Goal: Information Seeking & Learning: Learn about a topic

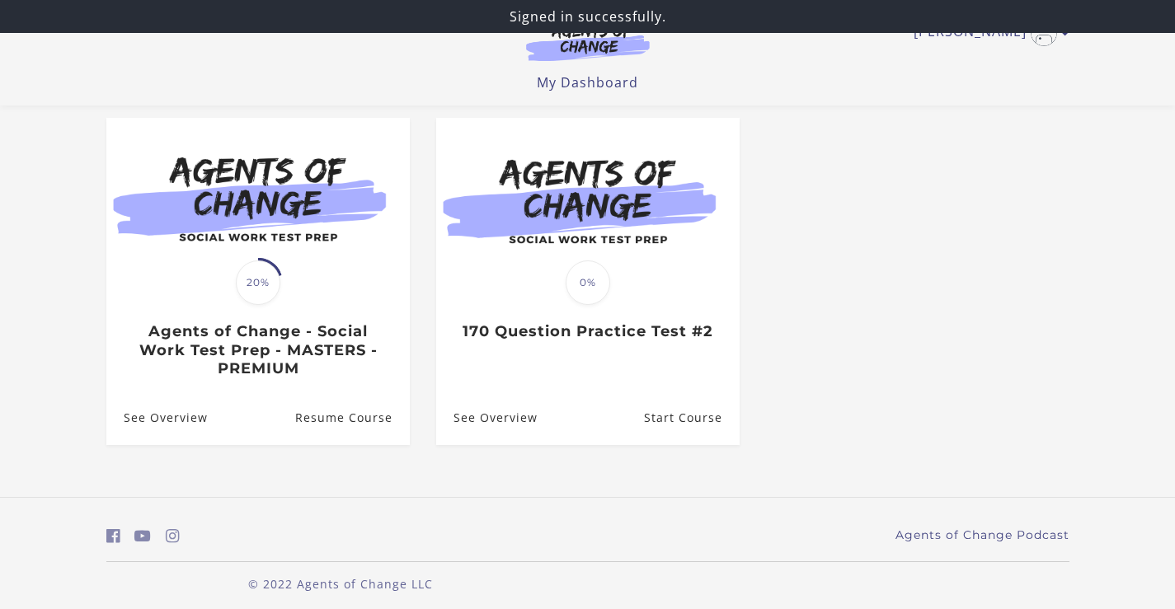
scroll to position [146, 0]
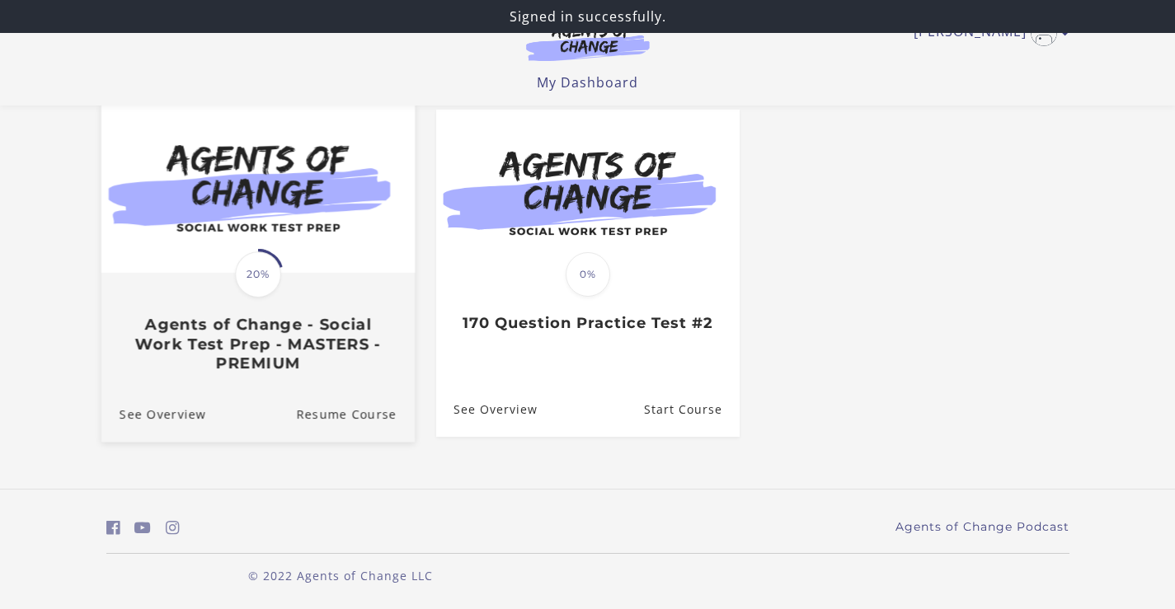
click at [316, 195] on img at bounding box center [257, 188] width 313 height 169
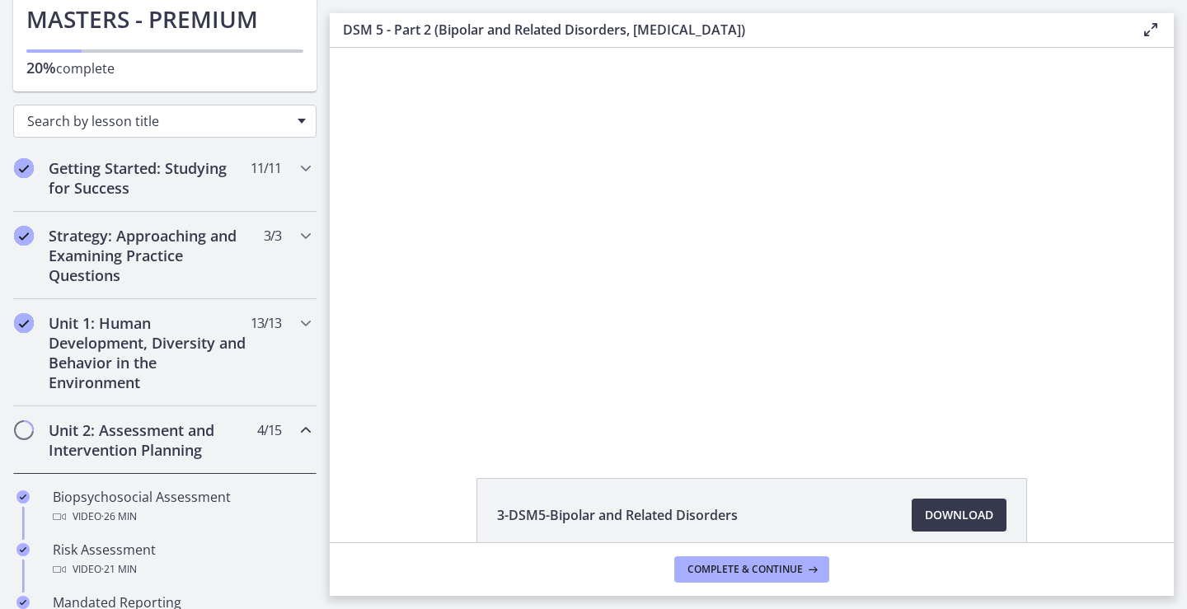
scroll to position [247, 0]
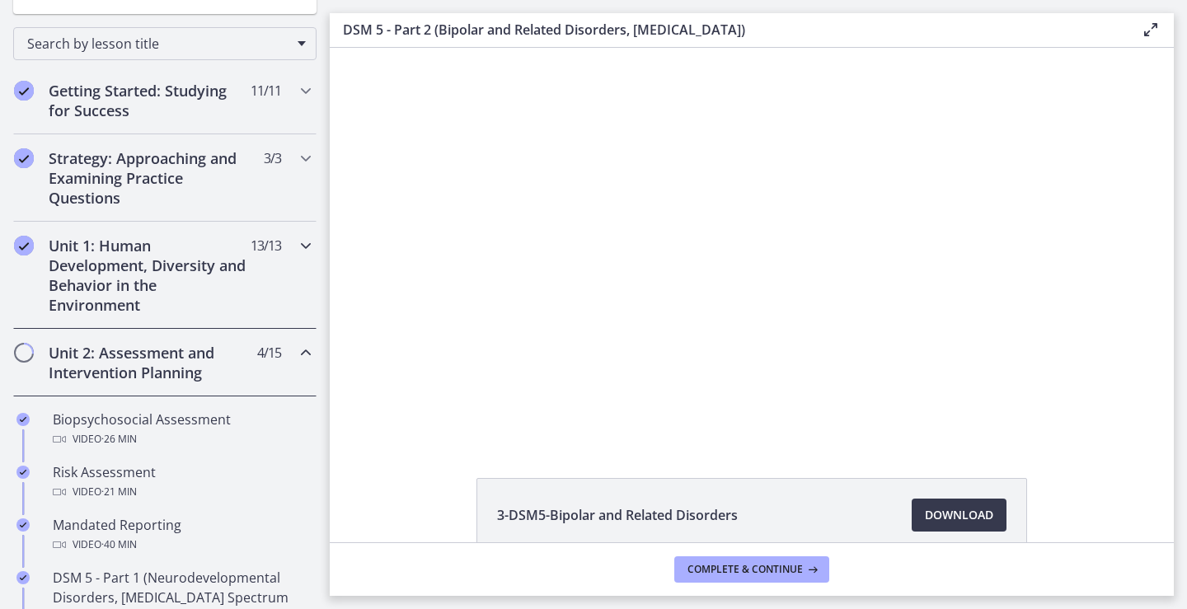
click at [296, 244] on icon "Chapters" at bounding box center [306, 246] width 20 height 20
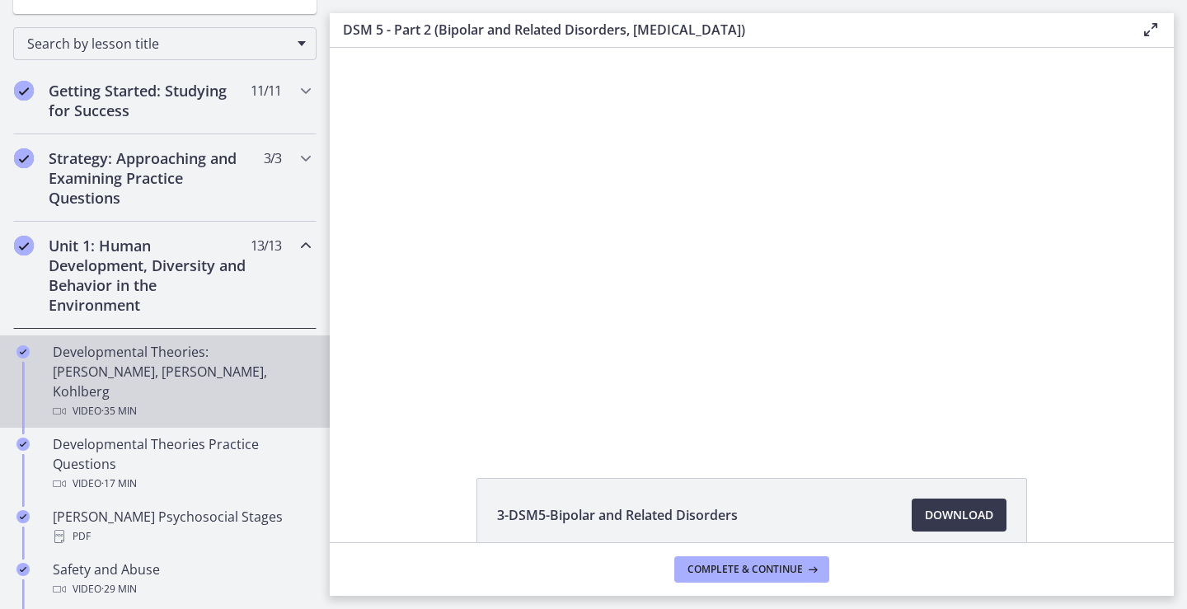
click at [203, 367] on div "Developmental Theories: [PERSON_NAME], [PERSON_NAME], Kohlberg Video · 35 min" at bounding box center [181, 381] width 257 height 79
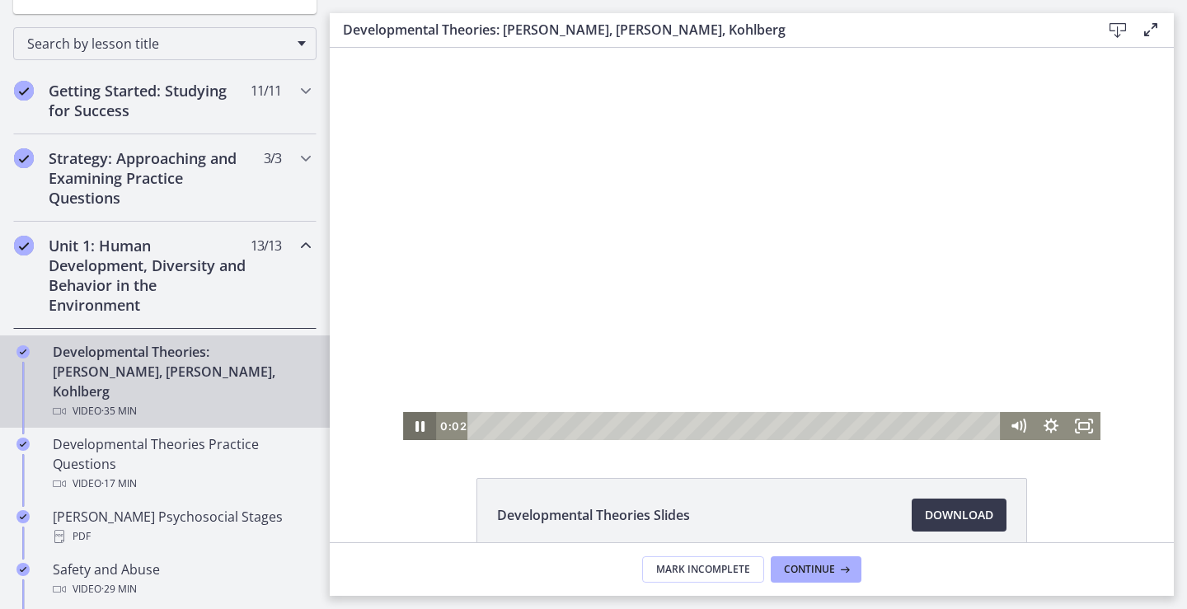
click at [417, 422] on icon "Pause" at bounding box center [420, 426] width 9 height 11
